Goal: Task Accomplishment & Management: Manage account settings

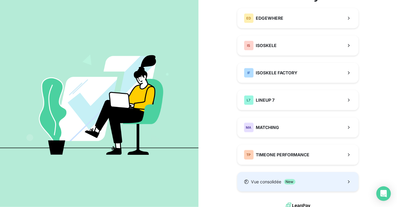
scroll to position [61, 0]
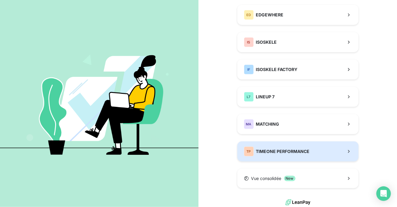
click at [295, 155] on div "TP TIMEONE PERFORMANCE" at bounding box center [277, 151] width 66 height 10
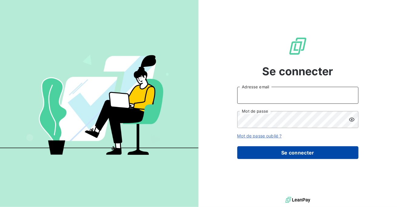
type input "Soraya.mouzaoui@isoskele.fr"
click at [266, 150] on button "Se connecter" at bounding box center [297, 152] width 121 height 13
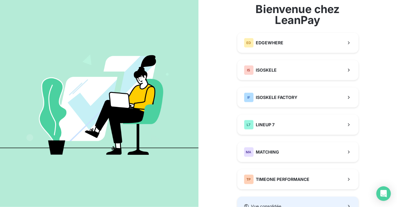
scroll to position [63, 0]
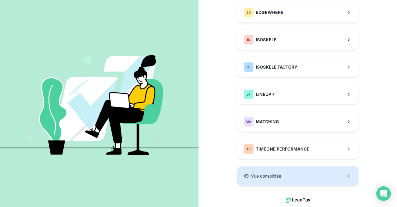
click at [299, 174] on button "Vue consolidée" at bounding box center [297, 175] width 121 height 19
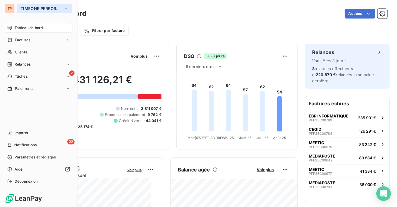
click at [38, 7] on span "TIMEONE PERFORMANCE" at bounding box center [41, 8] width 41 height 5
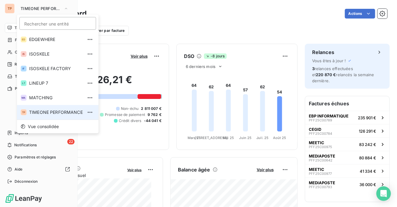
click at [52, 110] on span "TIMEONE PERFORMANCE" at bounding box center [56, 112] width 54 height 6
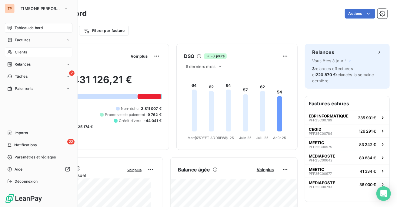
click at [32, 50] on div "Clients" at bounding box center [39, 52] width 68 height 10
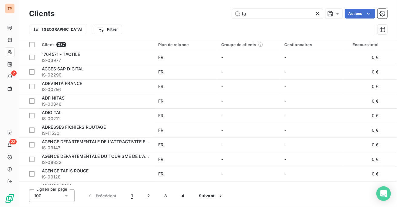
click at [270, 37] on div "Trier Filtrer" at bounding box center [208, 29] width 358 height 19
click at [275, 15] on input "ta" at bounding box center [277, 14] width 91 height 10
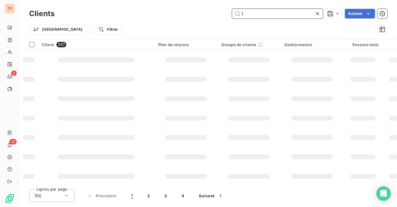
click at [275, 14] on input "l" at bounding box center [277, 14] width 91 height 10
type input "l"
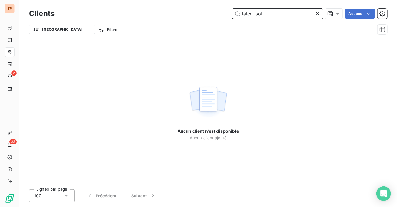
click at [283, 10] on input "talent sot" at bounding box center [277, 14] width 91 height 10
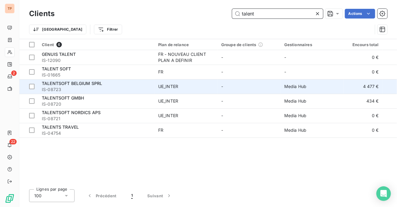
type input "talent"
click at [191, 85] on span "UE_INTER" at bounding box center [186, 86] width 56 height 6
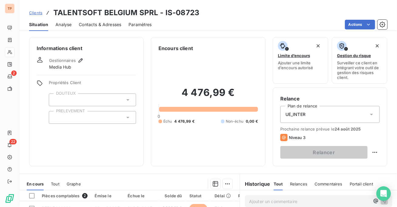
scroll to position [61, 0]
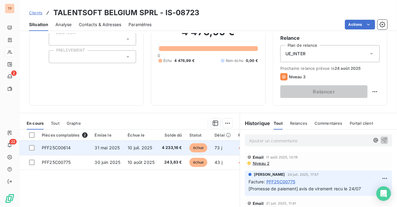
click at [34, 150] on td at bounding box center [28, 147] width 19 height 15
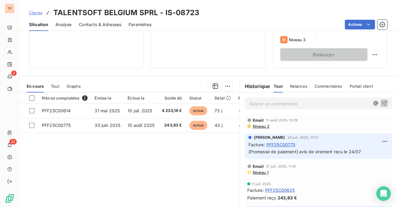
scroll to position [88, 0]
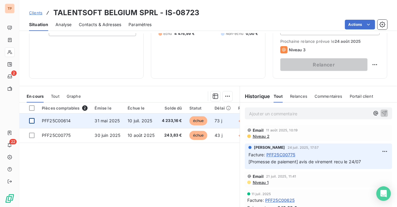
click at [32, 121] on div at bounding box center [31, 120] width 5 height 5
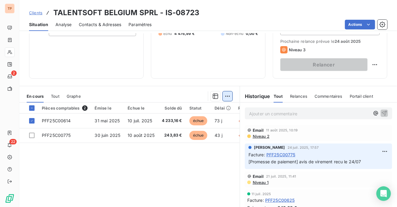
click at [223, 95] on html "TP 2 22 Clients TALENTSOFT [GEOGRAPHIC_DATA] SPRL - IS-08723 Situation Analyse …" at bounding box center [198, 103] width 397 height 207
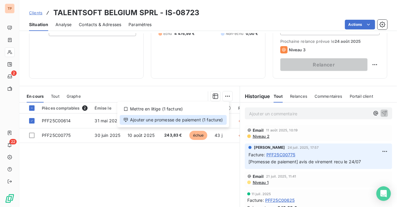
click at [200, 124] on div "Ajouter une promesse de paiement (1 facture)" at bounding box center [173, 120] width 107 height 10
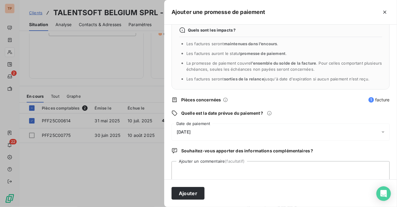
scroll to position [24, 0]
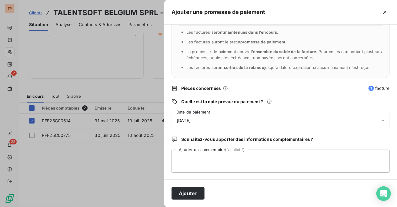
click at [232, 116] on div "[DATE]" at bounding box center [280, 120] width 218 height 17
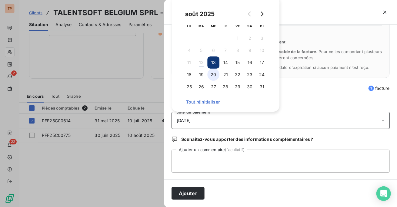
drag, startPoint x: 215, startPoint y: 74, endPoint x: 218, endPoint y: 77, distance: 5.1
click at [215, 73] on button "20" at bounding box center [213, 74] width 12 height 12
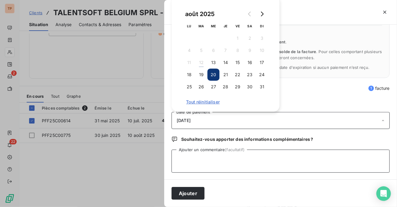
click at [265, 158] on textarea "Ajouter un commentaire (facultatif)" at bounding box center [280, 160] width 218 height 23
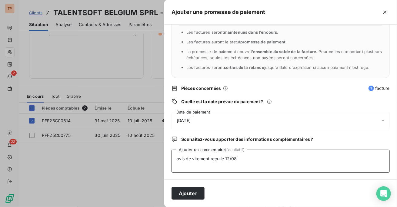
click at [196, 159] on textarea "avis de vitement reçu le 12/08" at bounding box center [280, 160] width 218 height 23
type textarea "avis de viRement reçu le 12/08"
click at [191, 186] on div "Ajouter" at bounding box center [280, 193] width 233 height 28
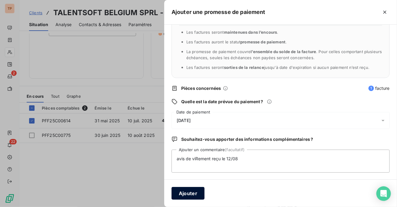
click at [193, 191] on button "Ajouter" at bounding box center [187, 193] width 33 height 13
